Goal: Communication & Community: Answer question/provide support

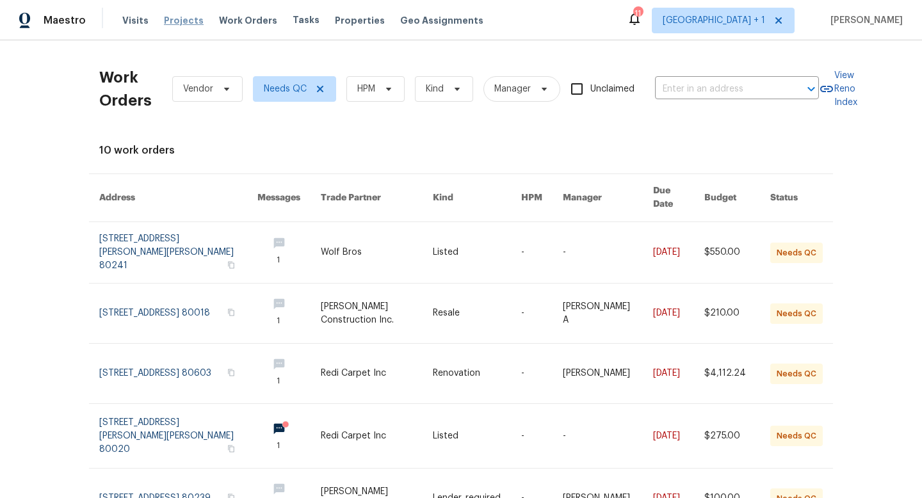
click at [177, 19] on span "Projects" at bounding box center [184, 20] width 40 height 13
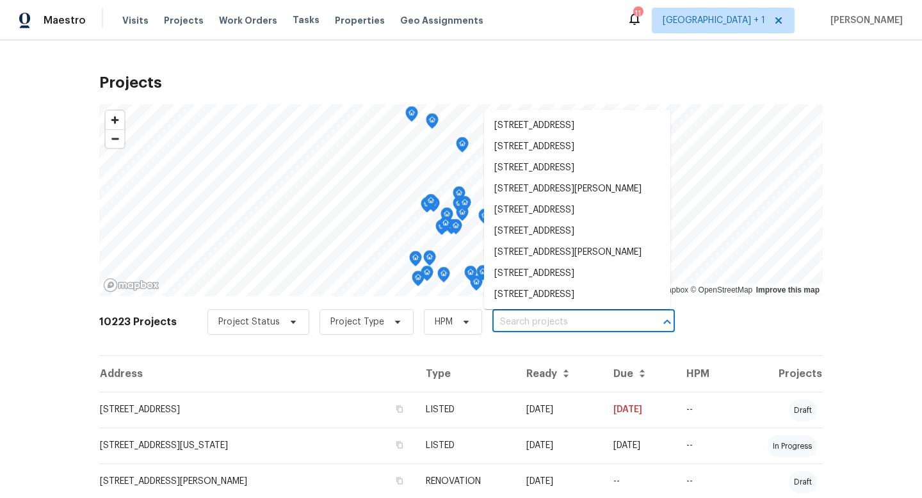
click at [527, 325] on input "text" at bounding box center [566, 323] width 147 height 20
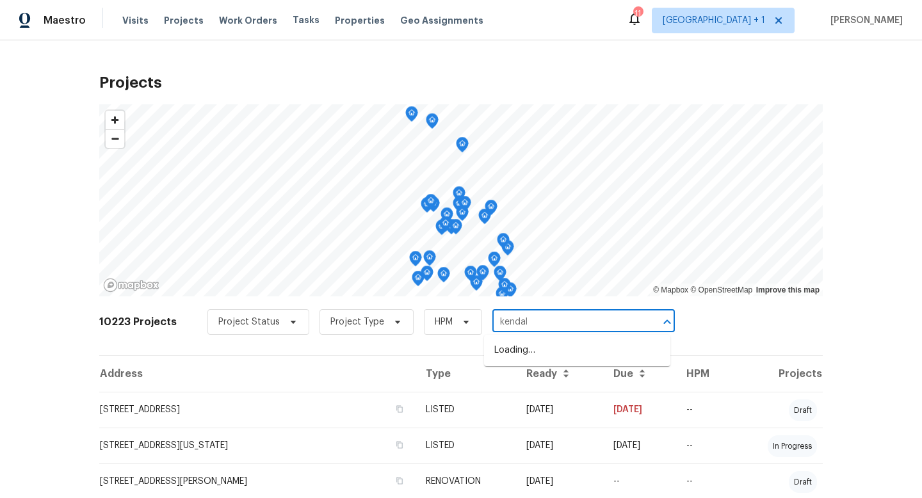
type input "[PERSON_NAME]"
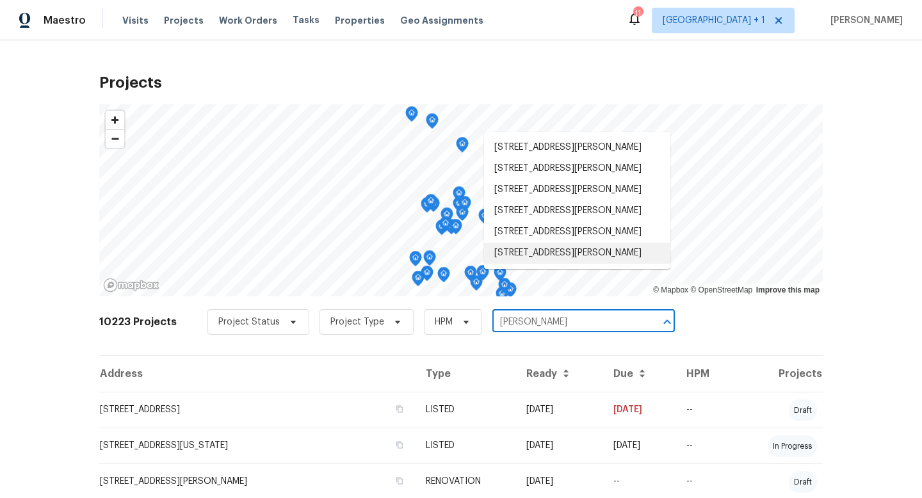
click at [569, 264] on li "[STREET_ADDRESS][PERSON_NAME]" at bounding box center [577, 253] width 186 height 21
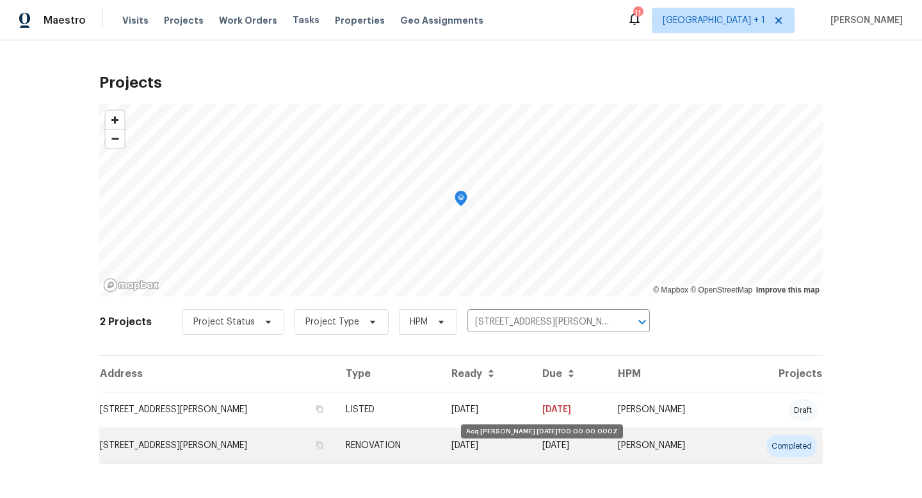
click at [468, 443] on td "[DATE]" at bounding box center [486, 447] width 91 height 36
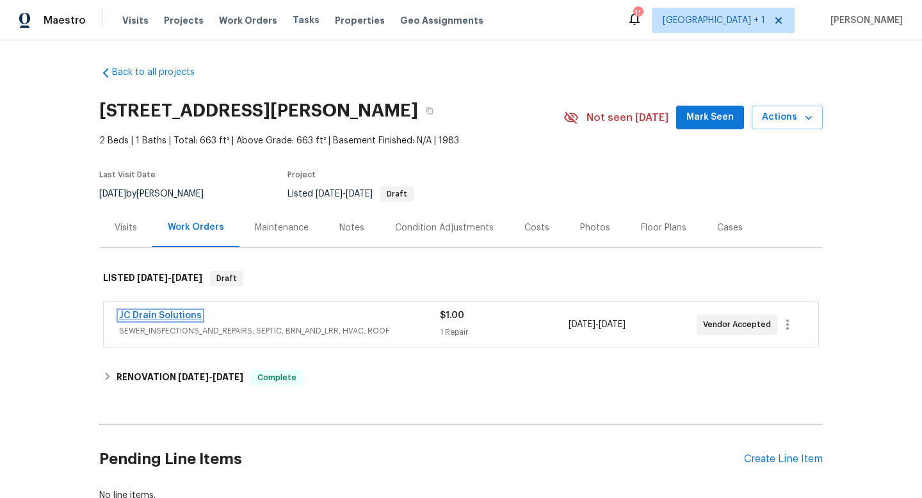
click at [191, 317] on link "JC Drain Solutions" at bounding box center [160, 315] width 83 height 9
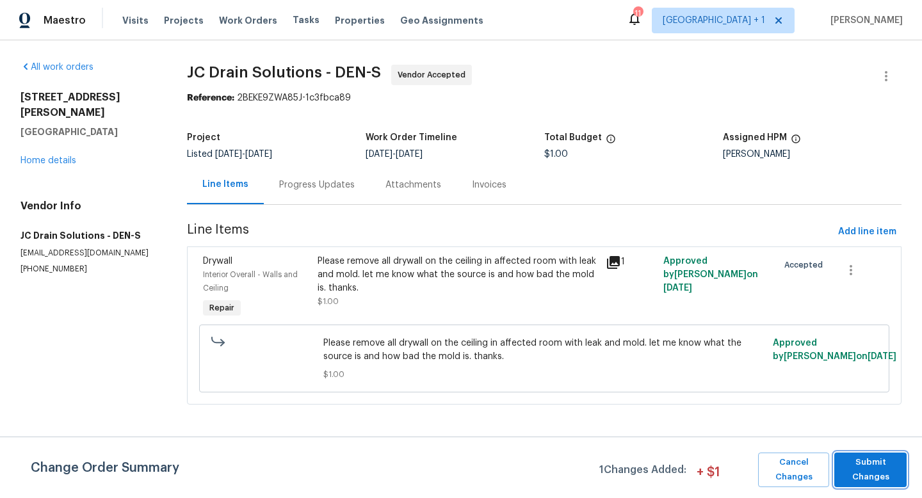
click at [874, 470] on span "Submit Changes" at bounding box center [871, 469] width 60 height 29
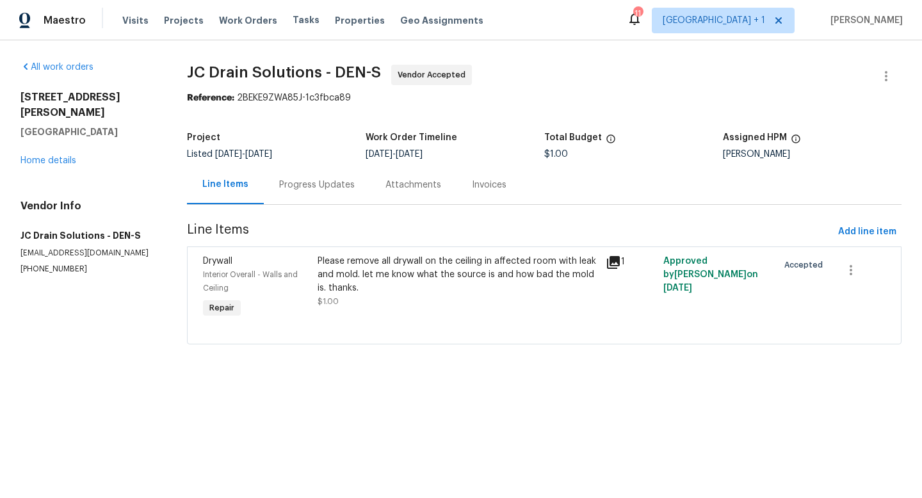
click at [307, 184] on div "Progress Updates" at bounding box center [317, 185] width 76 height 13
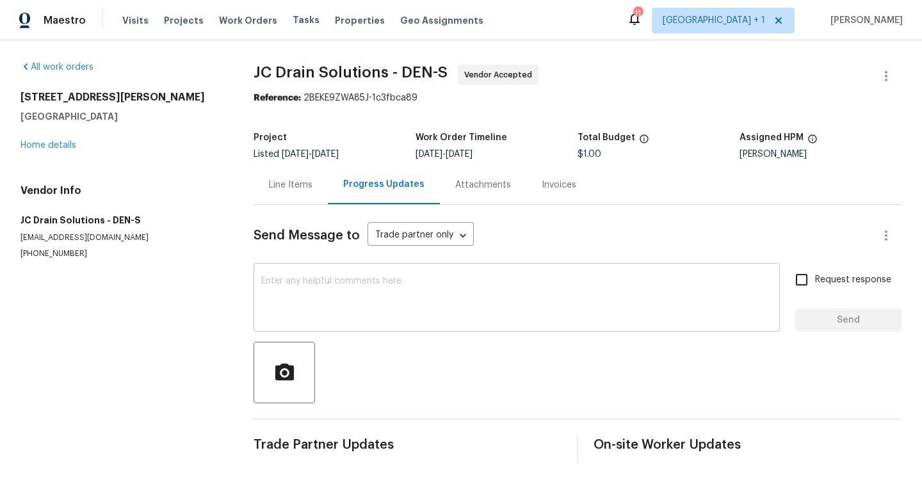
click at [339, 290] on textarea at bounding box center [516, 299] width 511 height 45
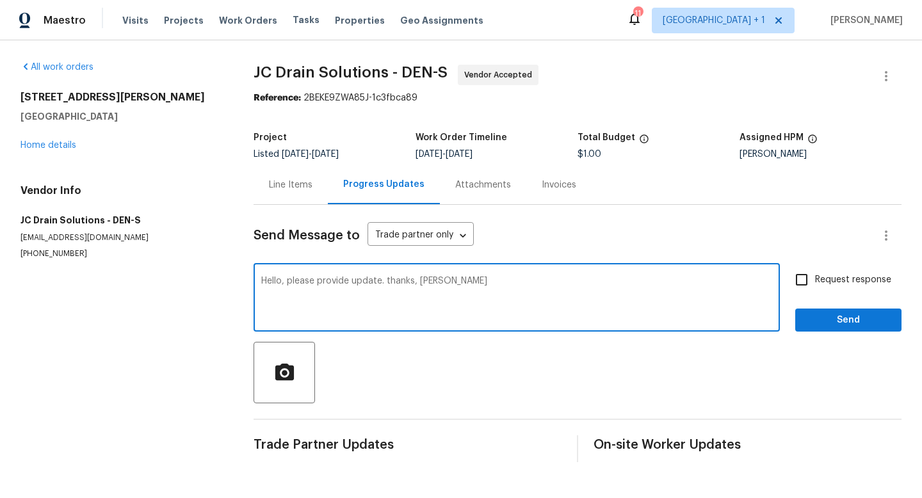
type textarea "Hello, please provide update. thanks, [PERSON_NAME]"
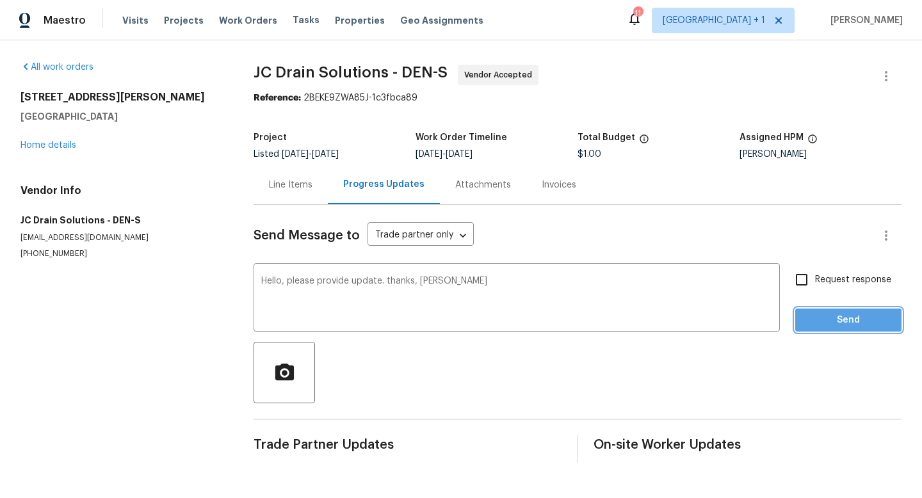
click at [856, 315] on span "Send" at bounding box center [849, 321] width 86 height 16
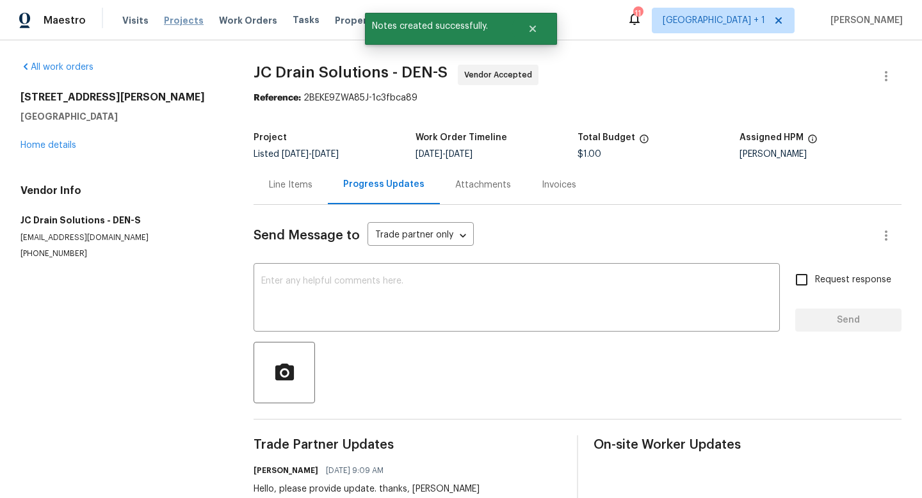
click at [177, 22] on span "Projects" at bounding box center [184, 20] width 40 height 13
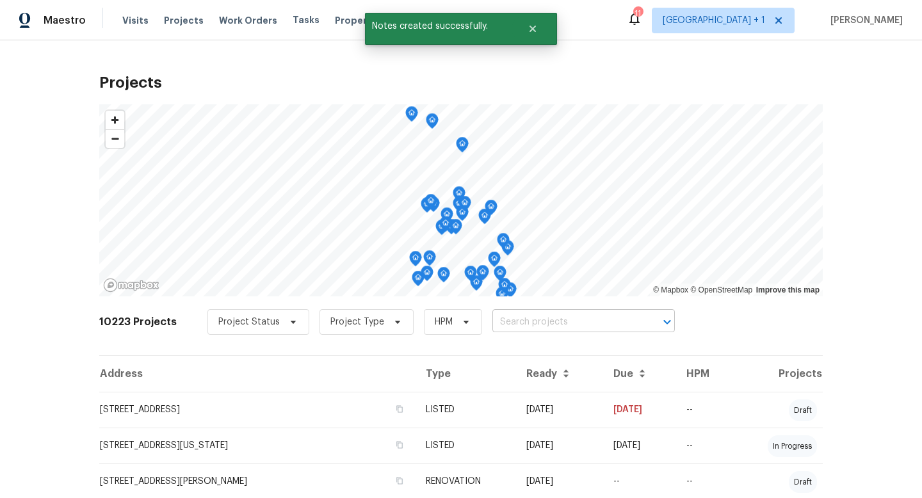
click at [522, 323] on input "text" at bounding box center [566, 323] width 147 height 20
type input "[PERSON_NAME]"
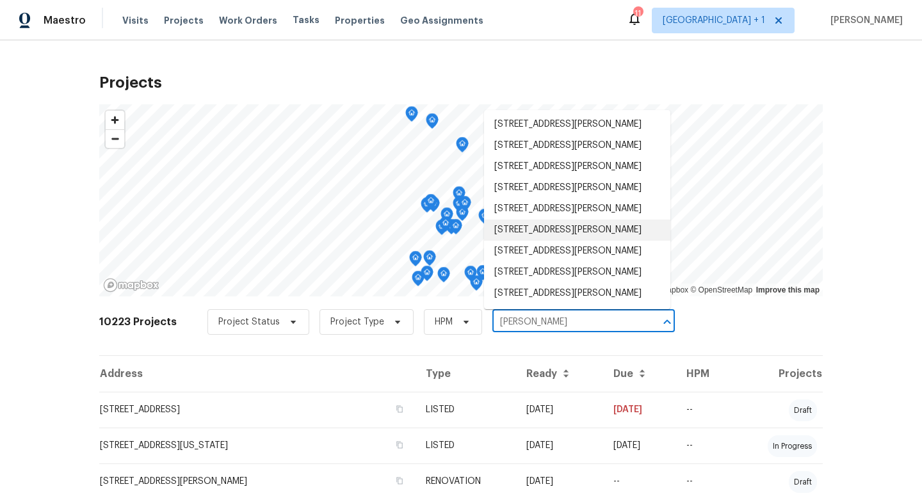
scroll to position [138, 0]
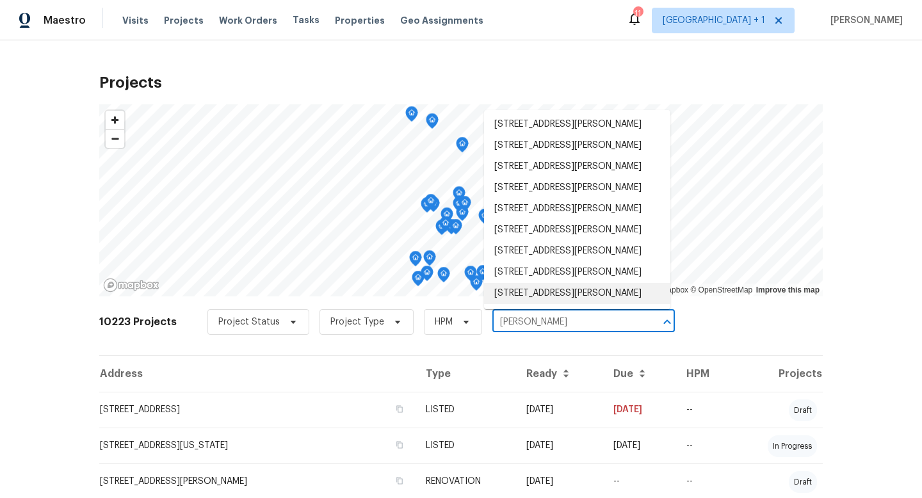
click at [565, 283] on li "[STREET_ADDRESS][PERSON_NAME]" at bounding box center [577, 293] width 186 height 21
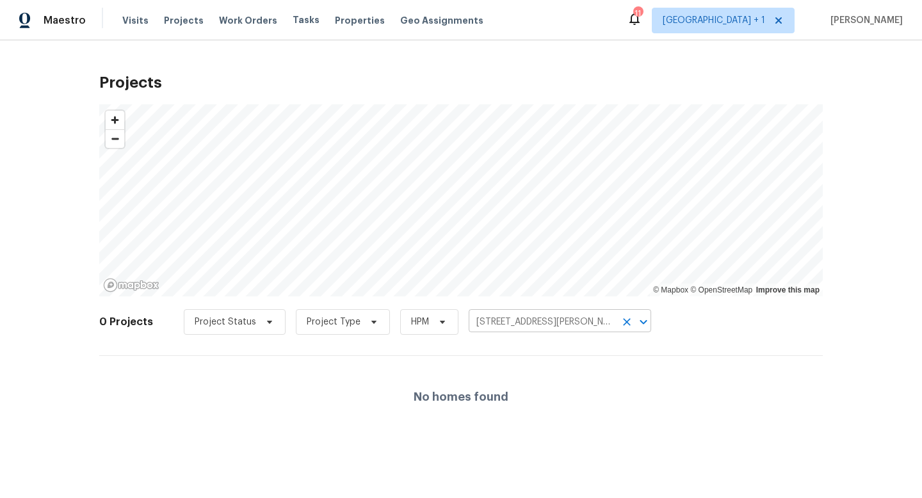
click at [621, 322] on icon "Clear" at bounding box center [627, 322] width 13 height 13
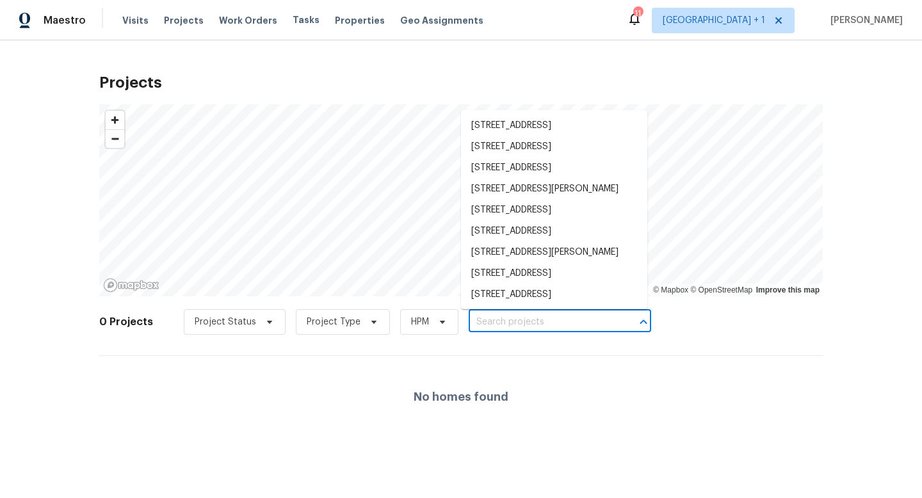
click at [535, 321] on input "text" at bounding box center [542, 323] width 147 height 20
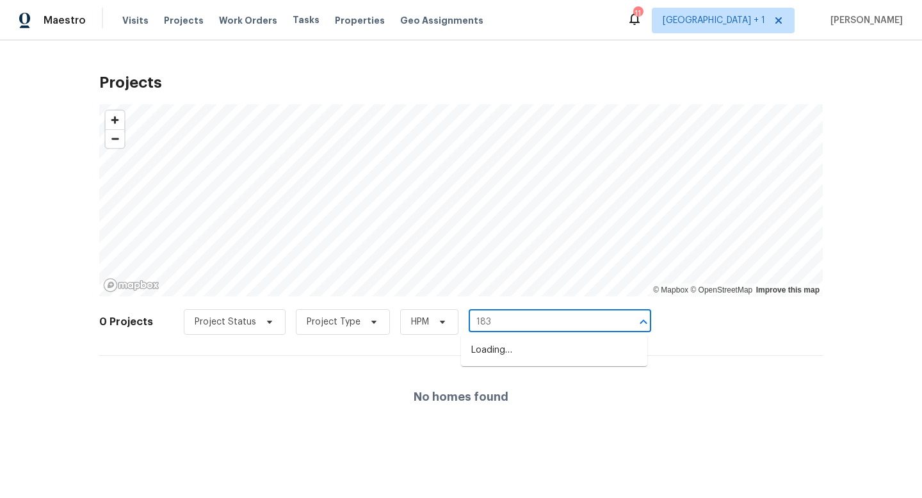
type input "1830"
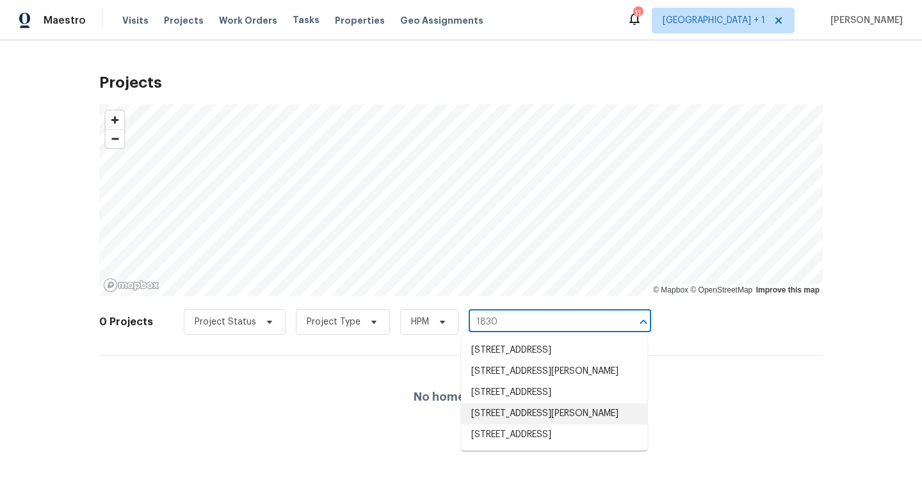
click at [543, 425] on li "[STREET_ADDRESS][PERSON_NAME]" at bounding box center [554, 414] width 186 height 21
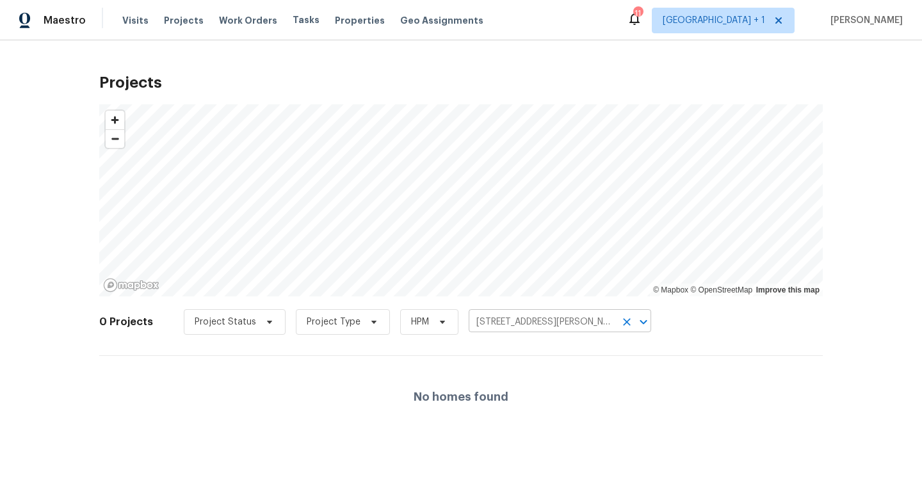
click at [618, 322] on button "Clear" at bounding box center [627, 322] width 18 height 18
click at [568, 326] on input "text" at bounding box center [542, 323] width 147 height 20
type input "[PERSON_NAME]"
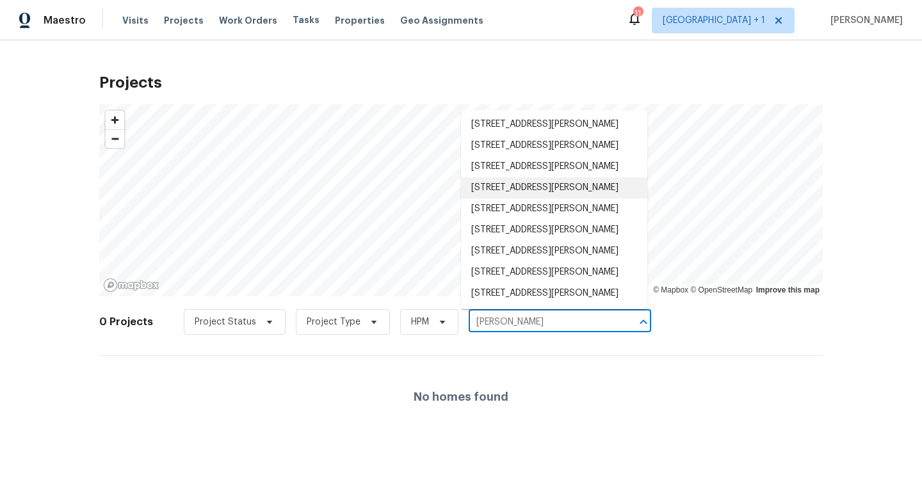
scroll to position [138, 0]
click at [574, 241] on li "[STREET_ADDRESS][PERSON_NAME]" at bounding box center [554, 251] width 186 height 21
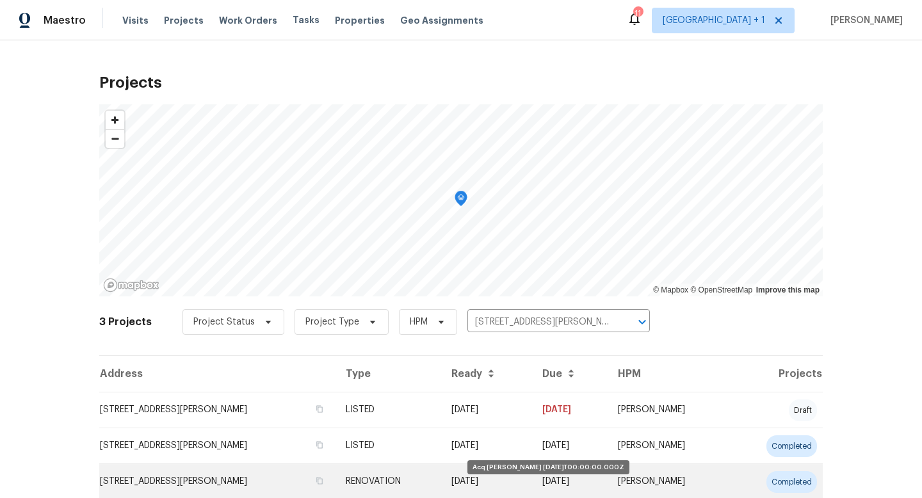
click at [502, 464] on td "[DATE]" at bounding box center [486, 482] width 91 height 36
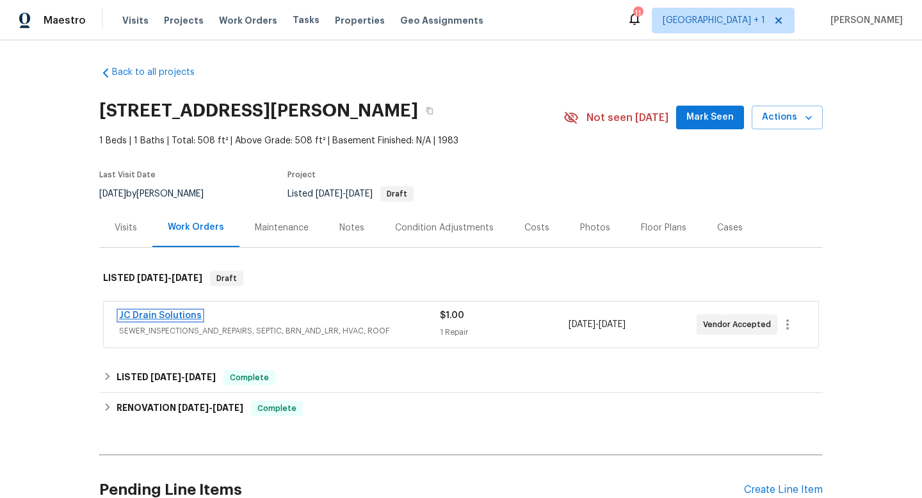
click at [179, 315] on link "JC Drain Solutions" at bounding box center [160, 315] width 83 height 9
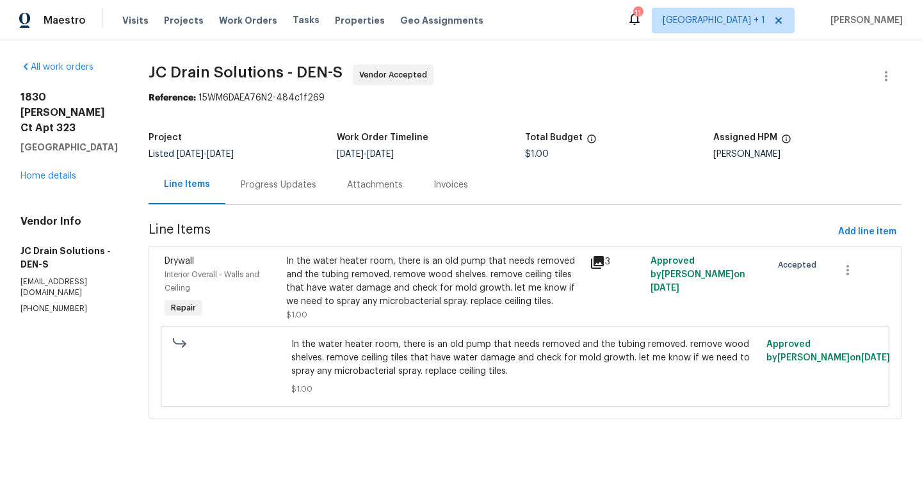
click at [284, 185] on div "Progress Updates" at bounding box center [279, 185] width 76 height 13
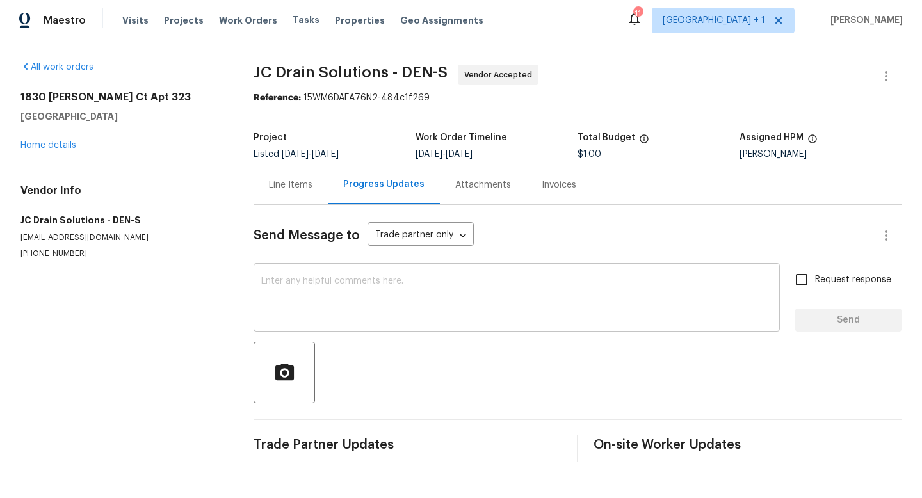
click at [355, 281] on textarea at bounding box center [516, 299] width 511 height 45
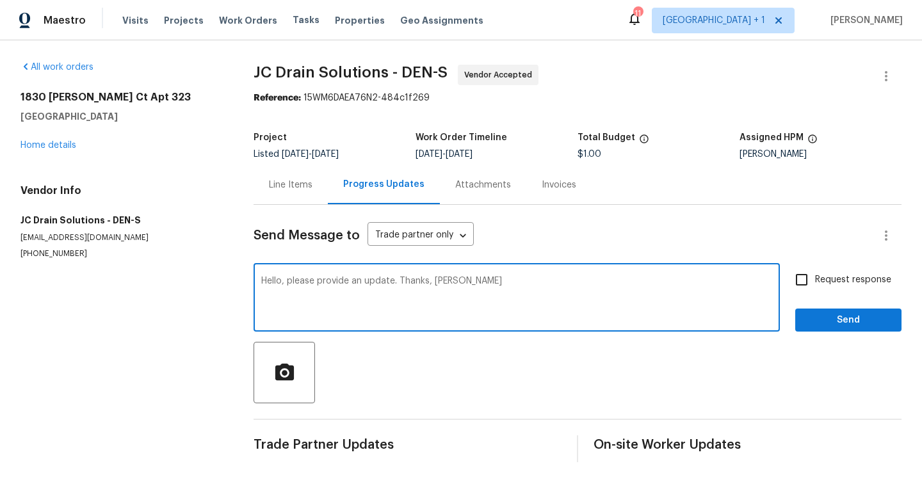
type textarea "Hello, please provide an update. Thanks, [PERSON_NAME]"
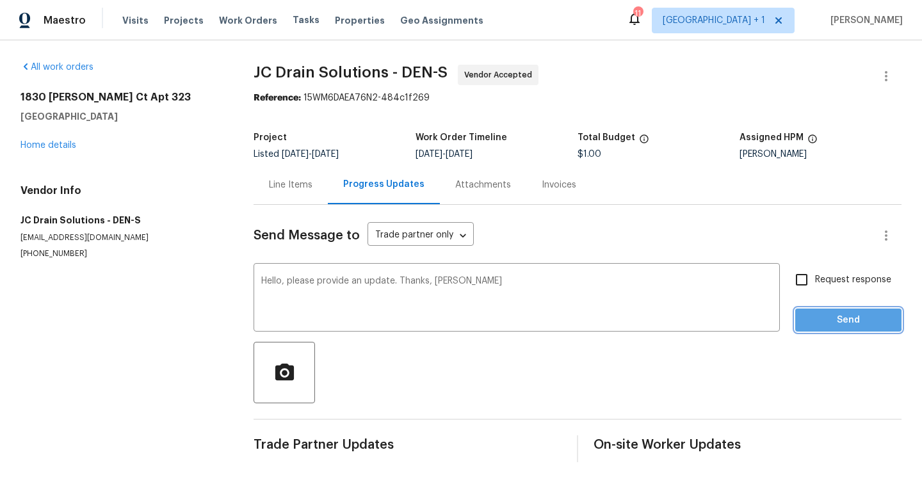
click at [830, 318] on span "Send" at bounding box center [849, 321] width 86 height 16
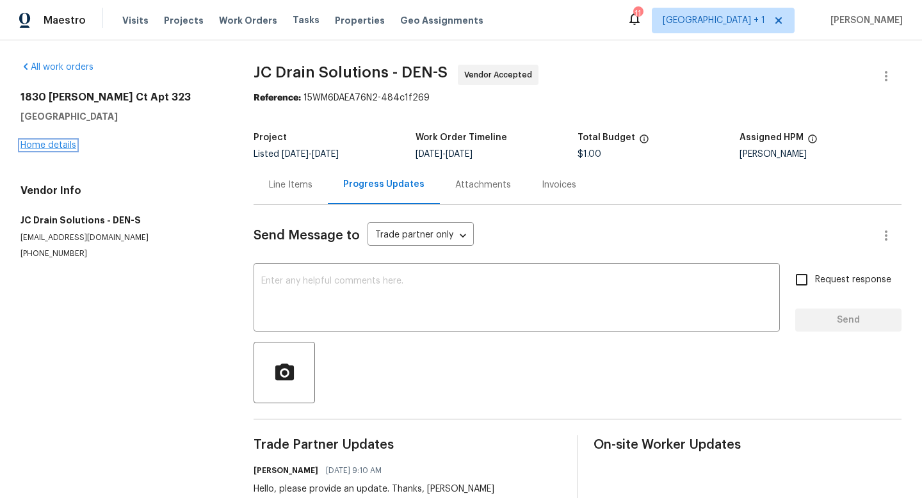
click at [57, 144] on link "Home details" at bounding box center [48, 145] width 56 height 9
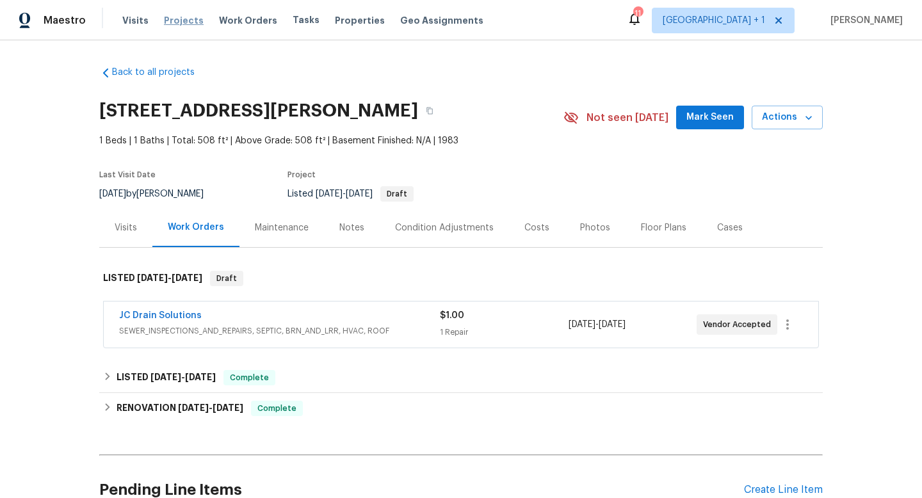
click at [179, 21] on span "Projects" at bounding box center [184, 20] width 40 height 13
